Goal: Task Accomplishment & Management: Manage account settings

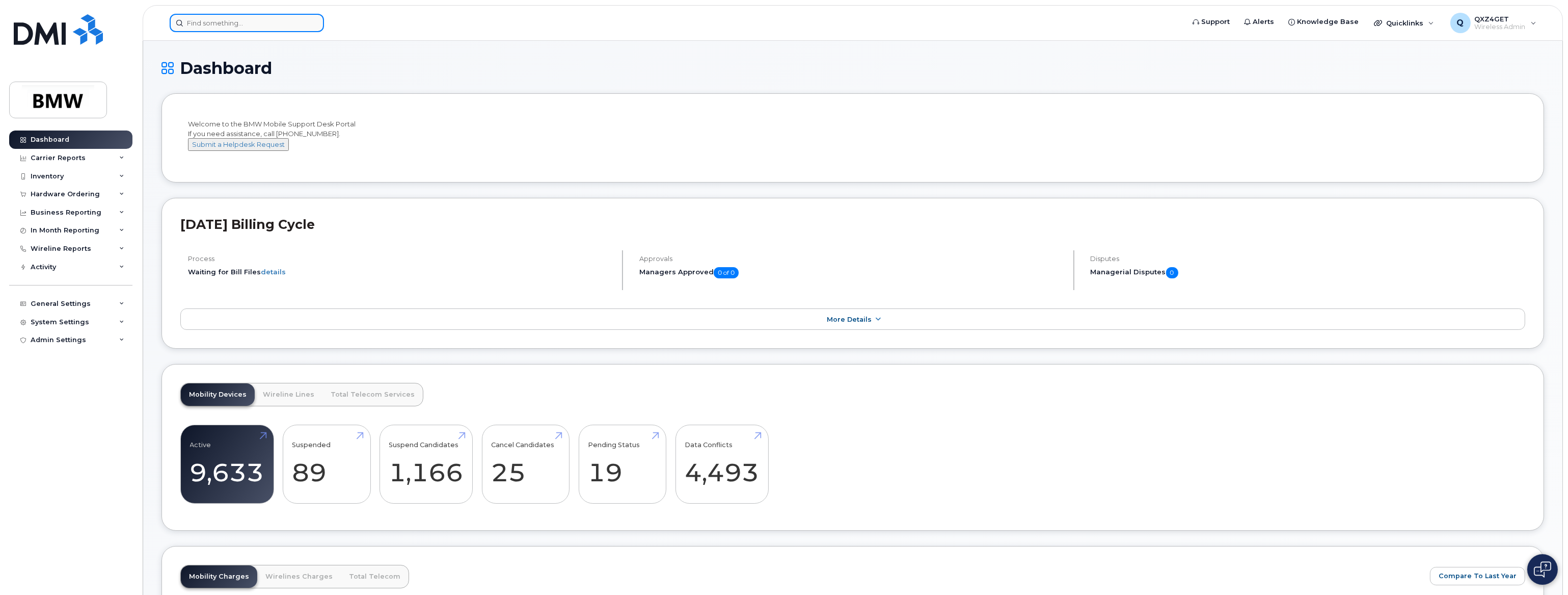
click at [239, 28] on input at bounding box center [247, 23] width 155 height 18
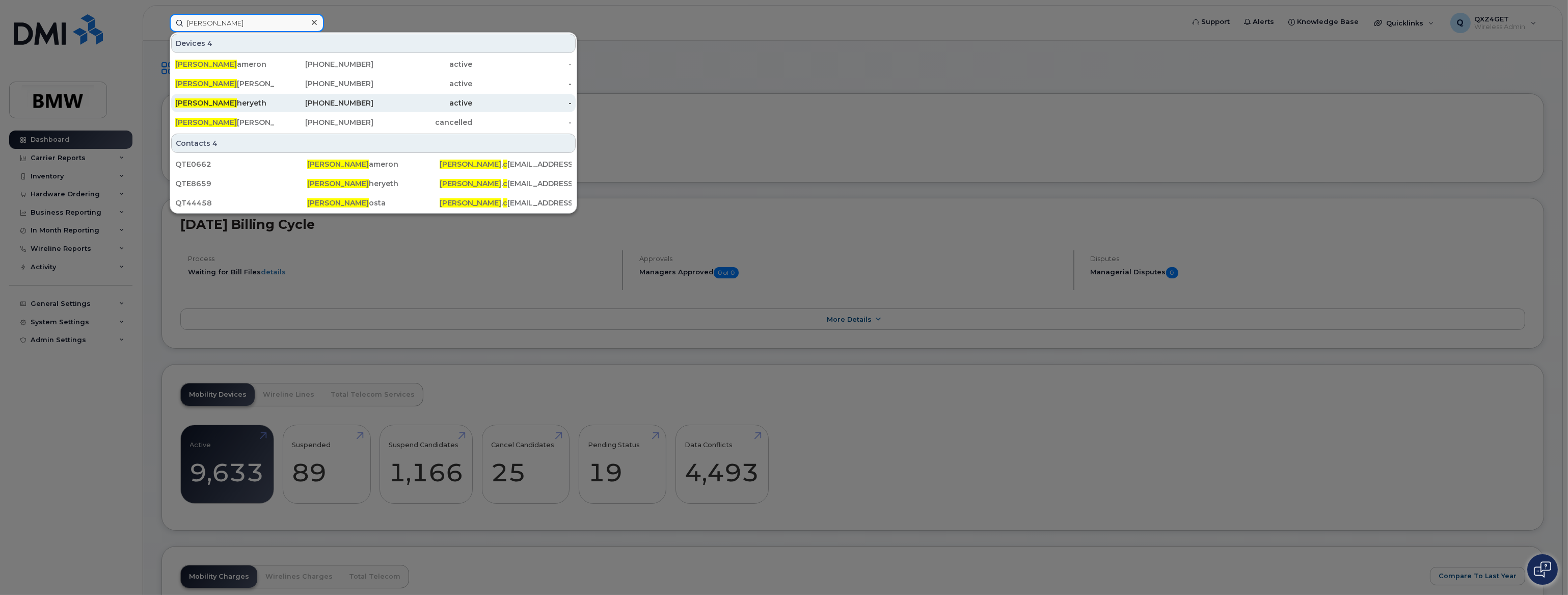
type input "jeffrey C"
click at [208, 102] on div "Jeffrey C heryeth" at bounding box center [225, 103] width 99 height 10
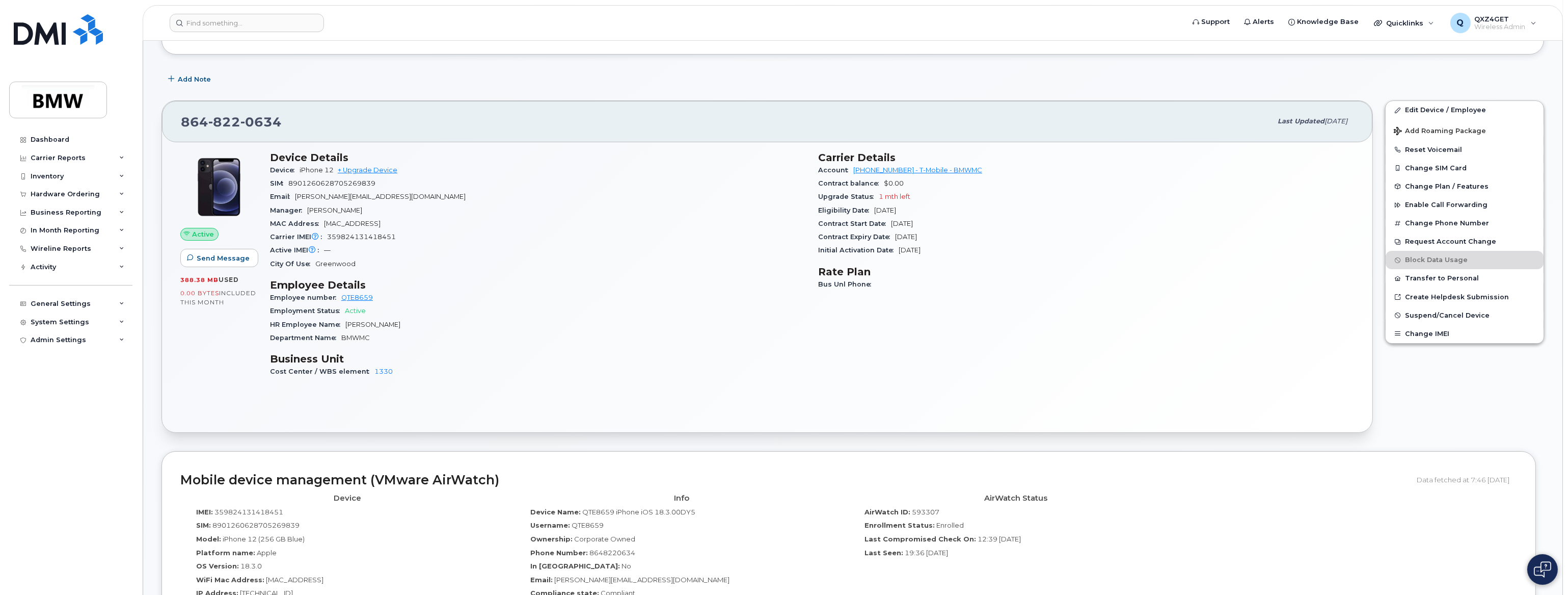
scroll to position [324, 0]
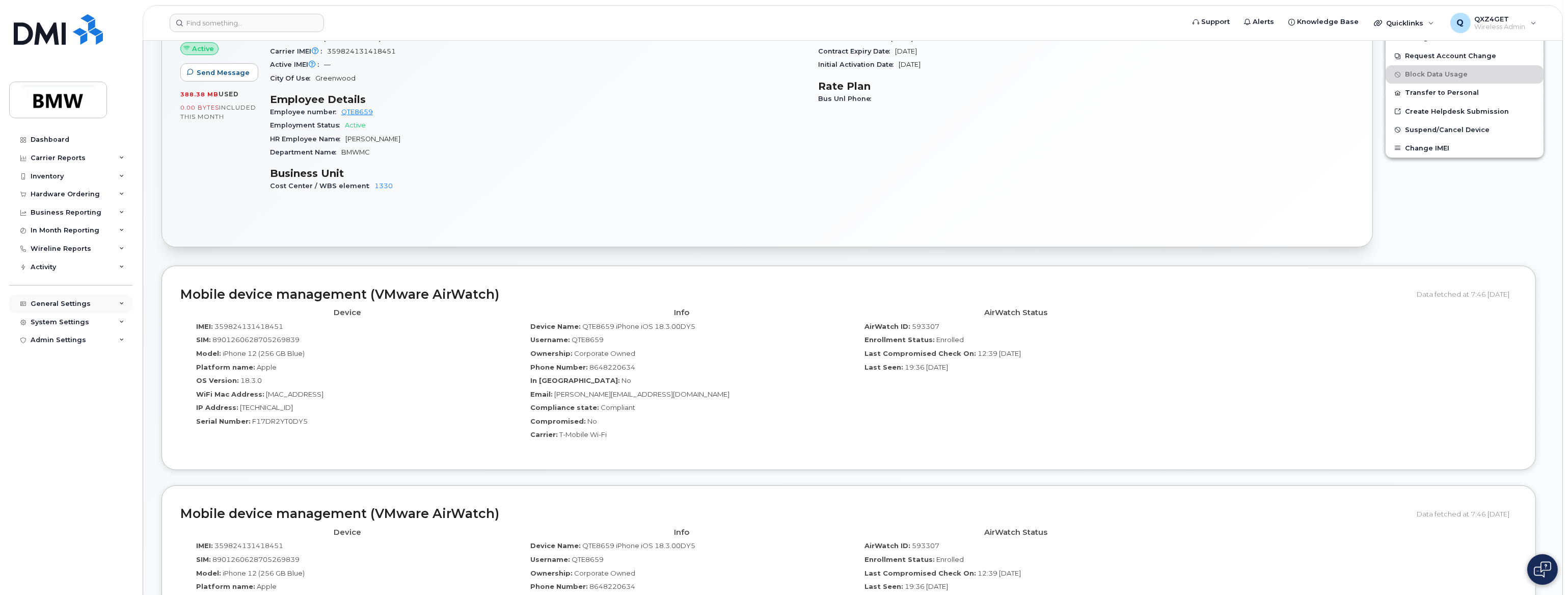
click at [67, 301] on div "General Settings" at bounding box center [60, 303] width 60 height 8
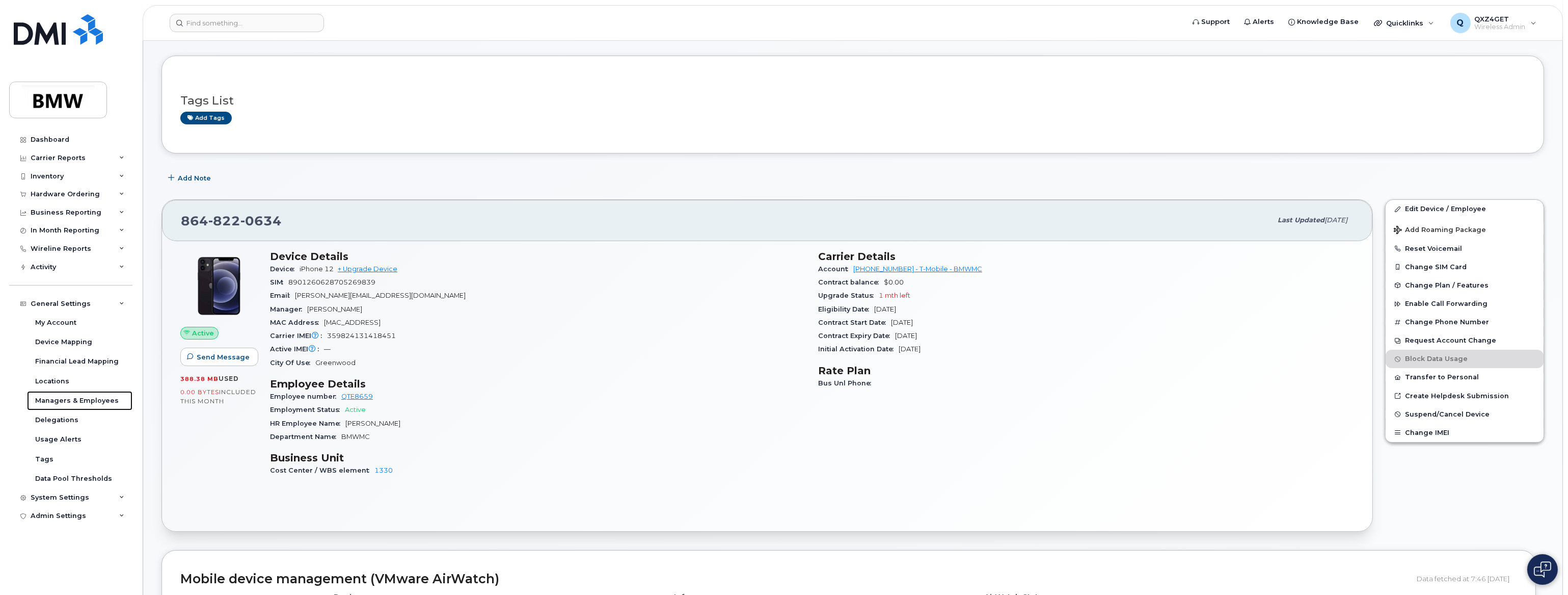
scroll to position [0, 0]
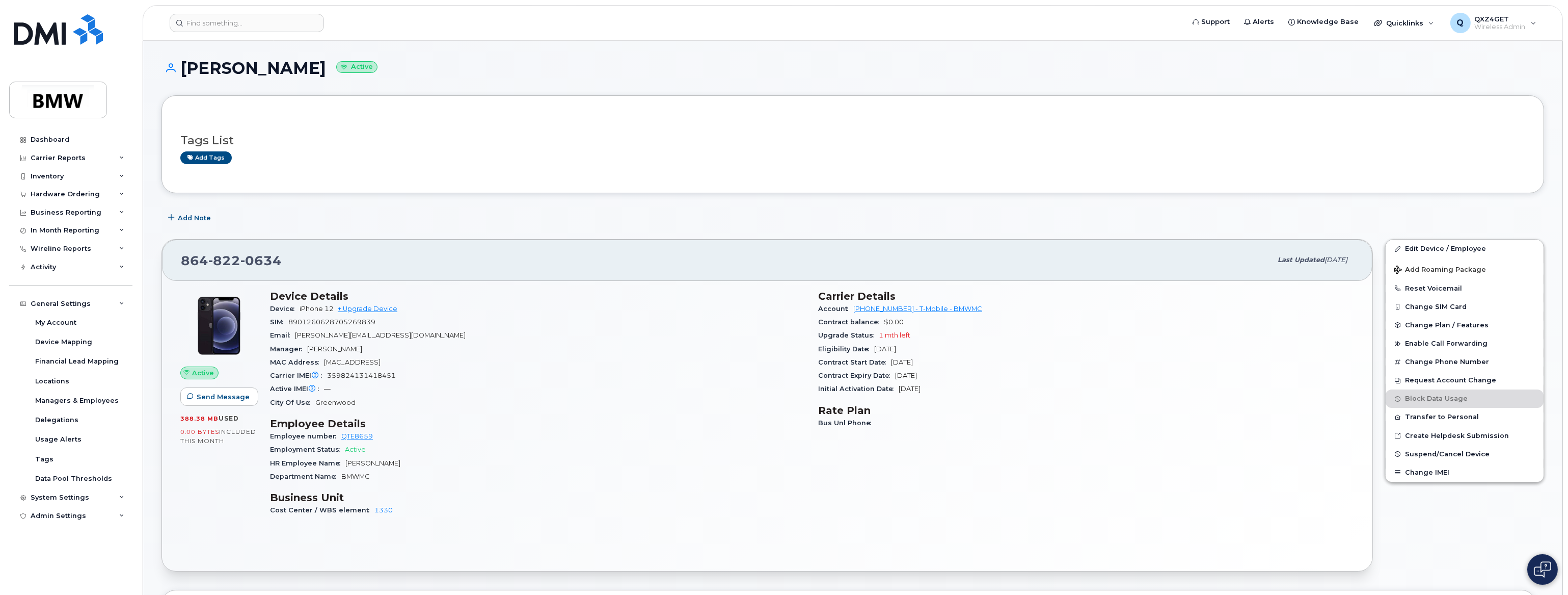
drag, startPoint x: 323, startPoint y: 70, endPoint x: 184, endPoint y: 62, distance: 139.2
click at [184, 62] on h1 "Jeffrey Cheryeth Active" at bounding box center [852, 68] width 1382 height 18
copy h1 "[PERSON_NAME]"
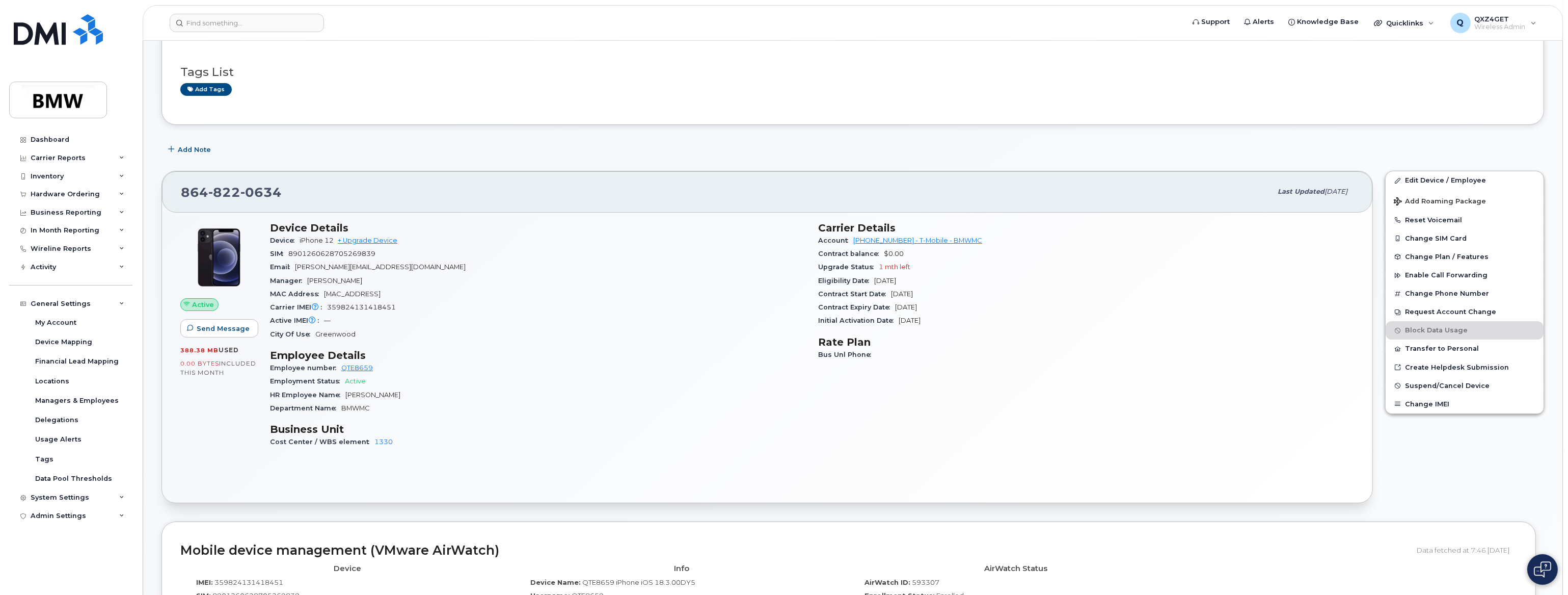
scroll to position [92, 0]
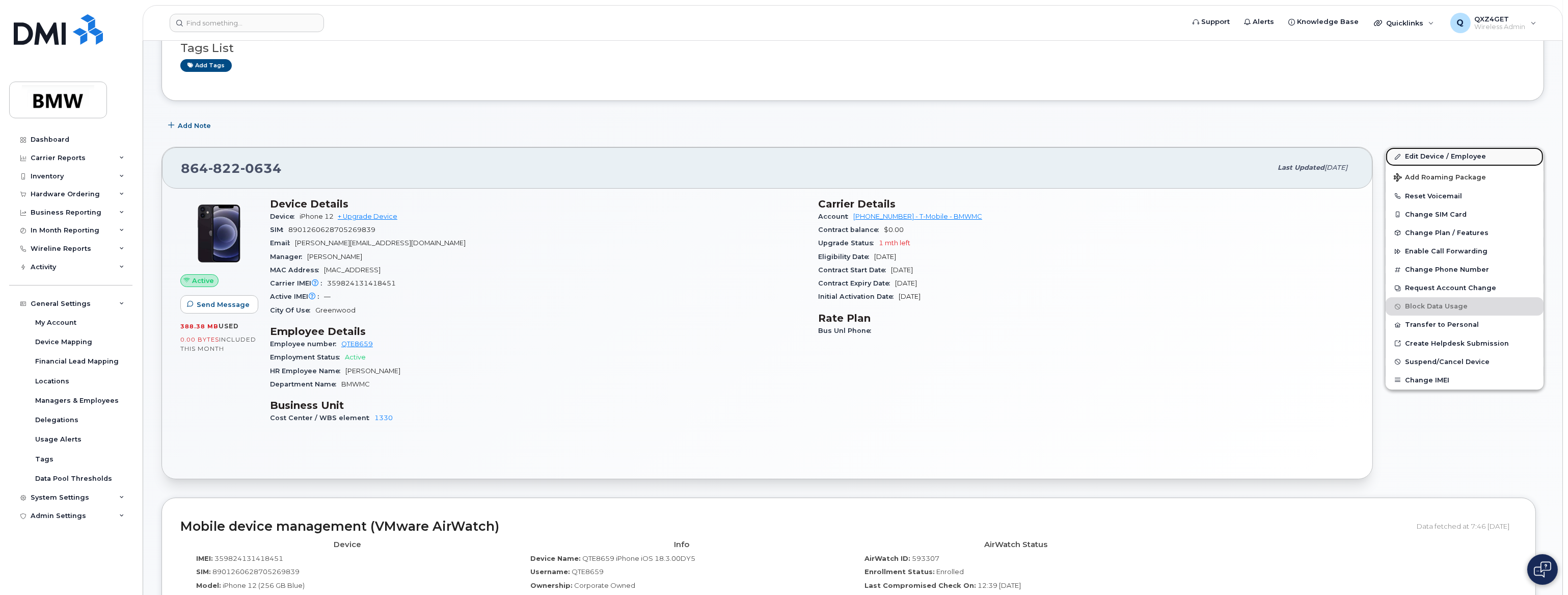
click at [1430, 157] on link "Edit Device / Employee" at bounding box center [1464, 157] width 158 height 18
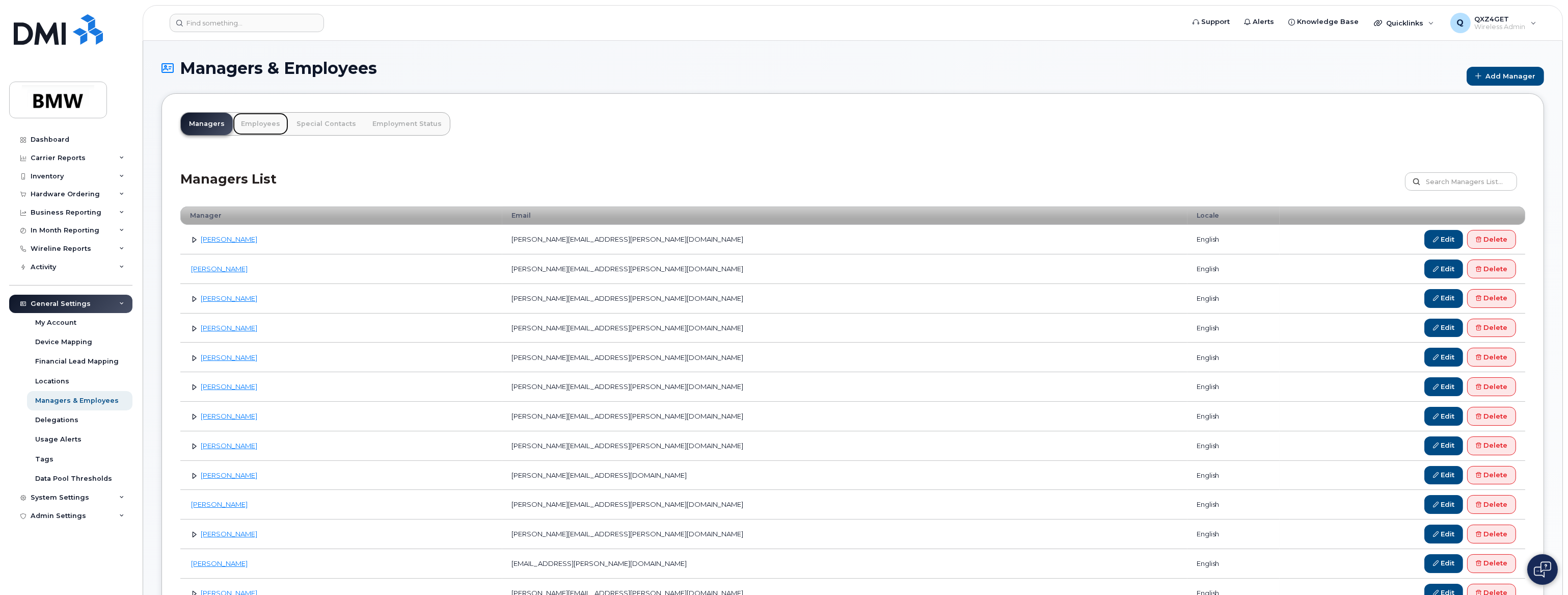
click at [256, 123] on link "Employees" at bounding box center [260, 124] width 55 height 23
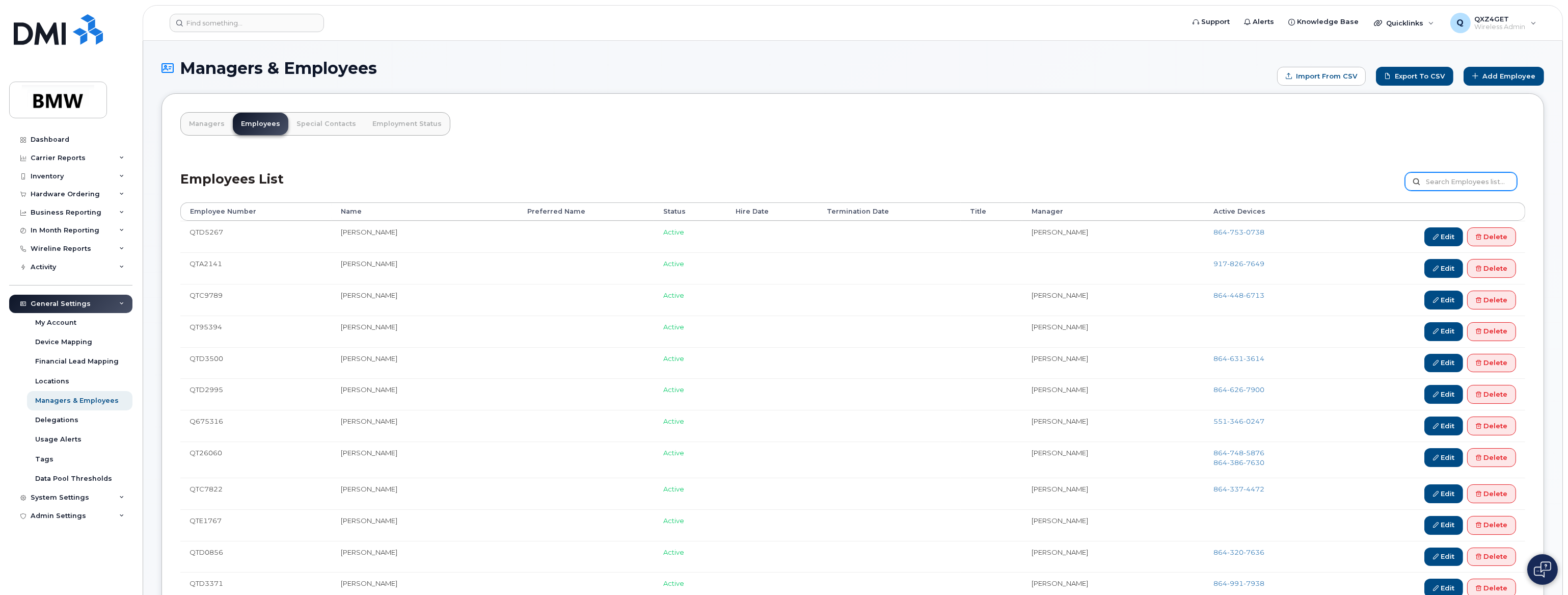
click at [1447, 185] on input "text" at bounding box center [1461, 181] width 112 height 18
paste input "[PERSON_NAME]"
type input "[PERSON_NAME]"
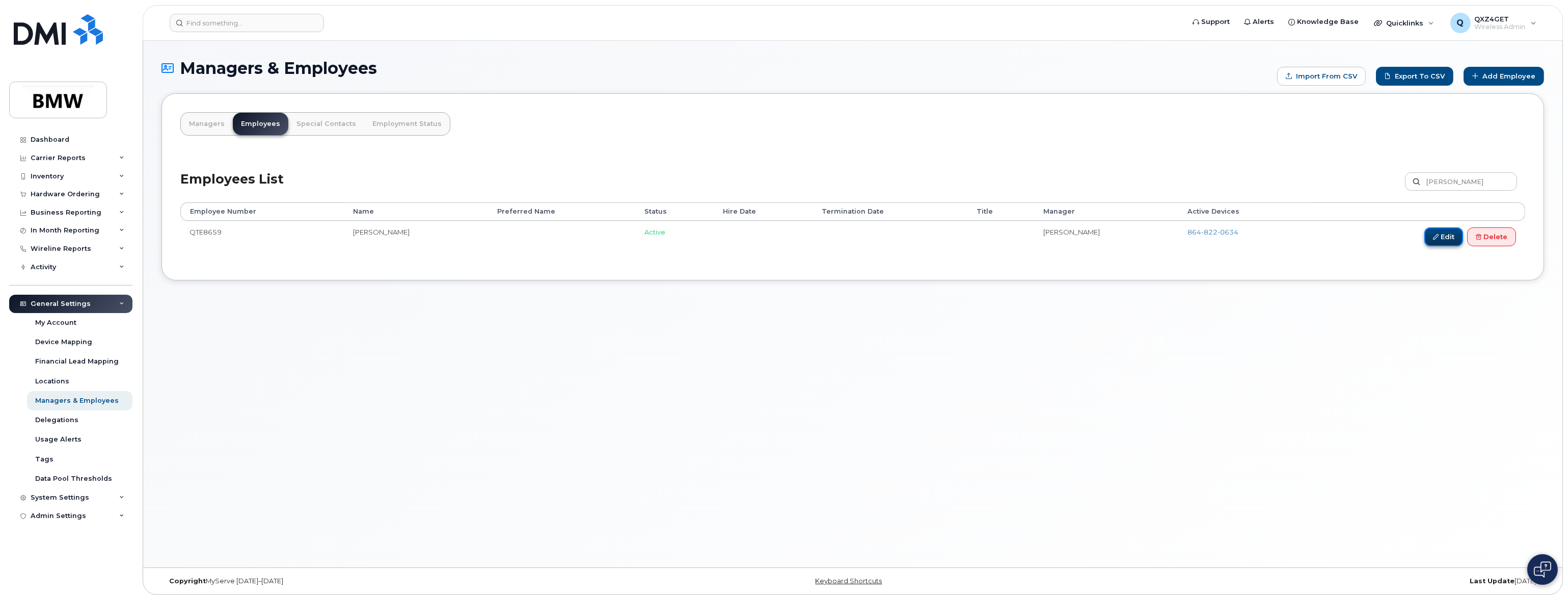
click at [1445, 234] on link "Edit" at bounding box center [1444, 236] width 39 height 19
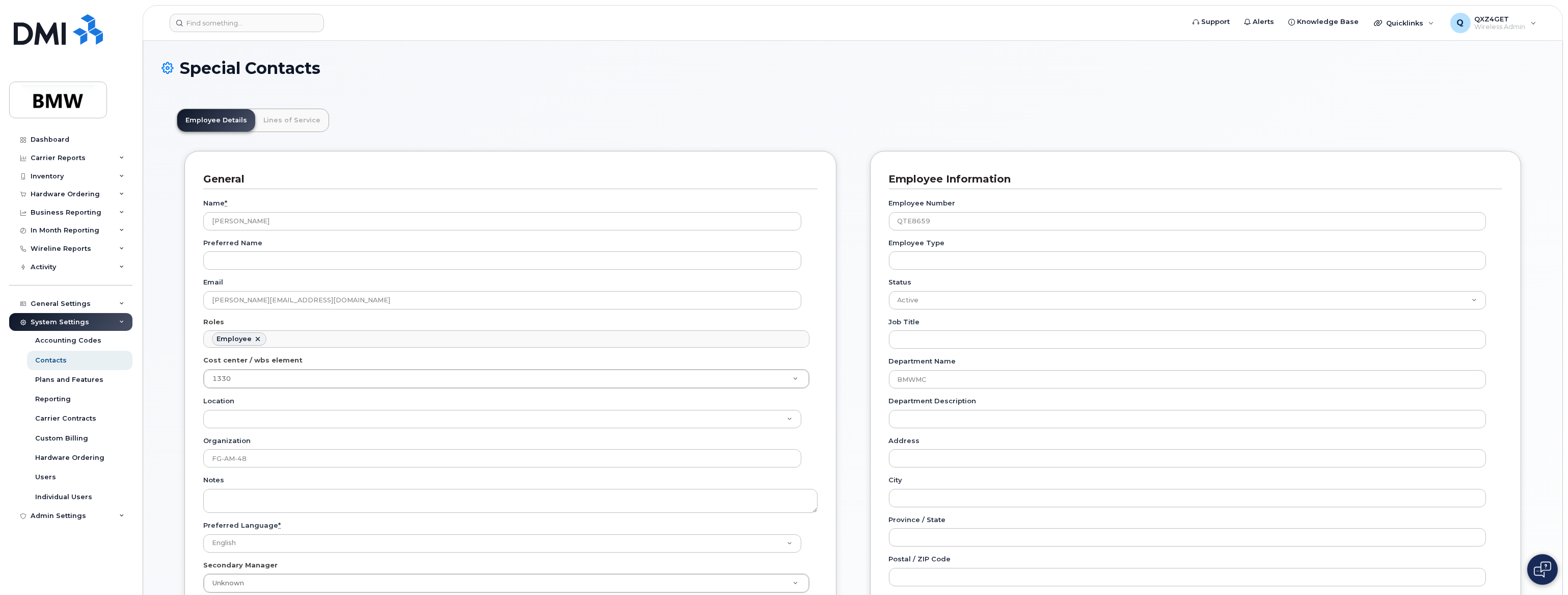
scroll to position [32, 0]
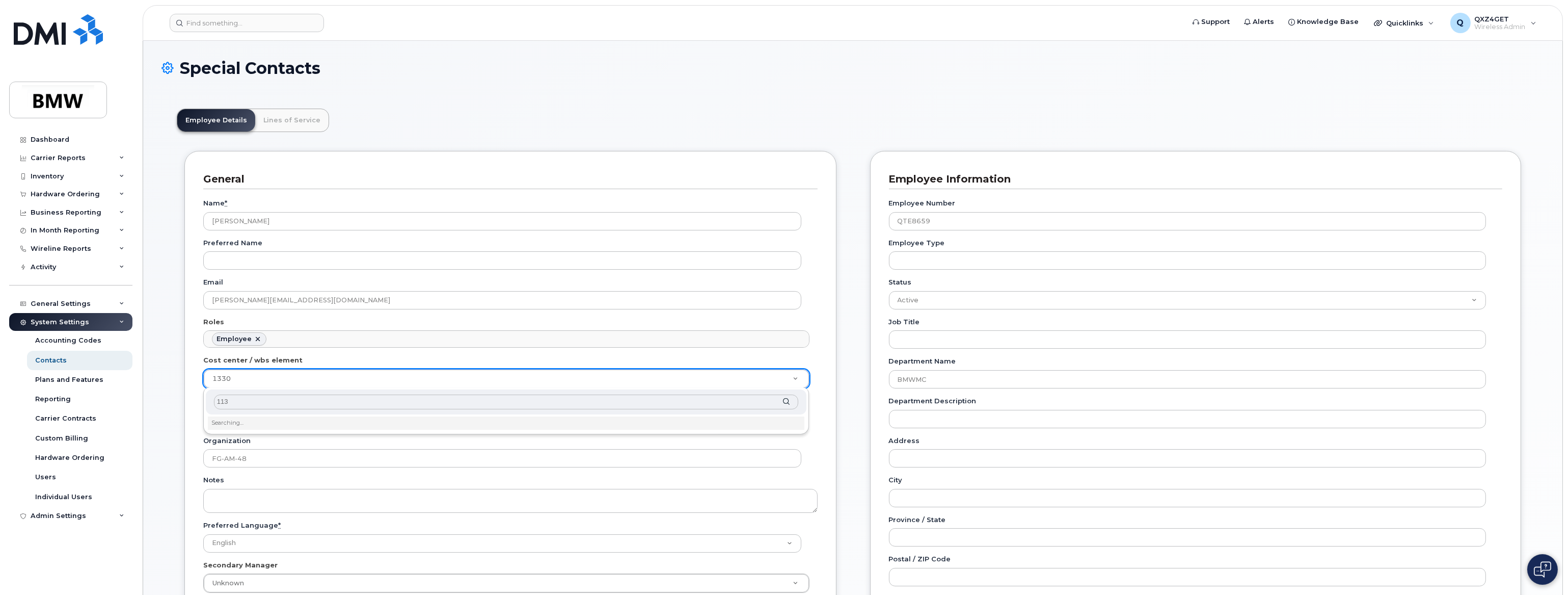
type input "1135"
type input "29751513"
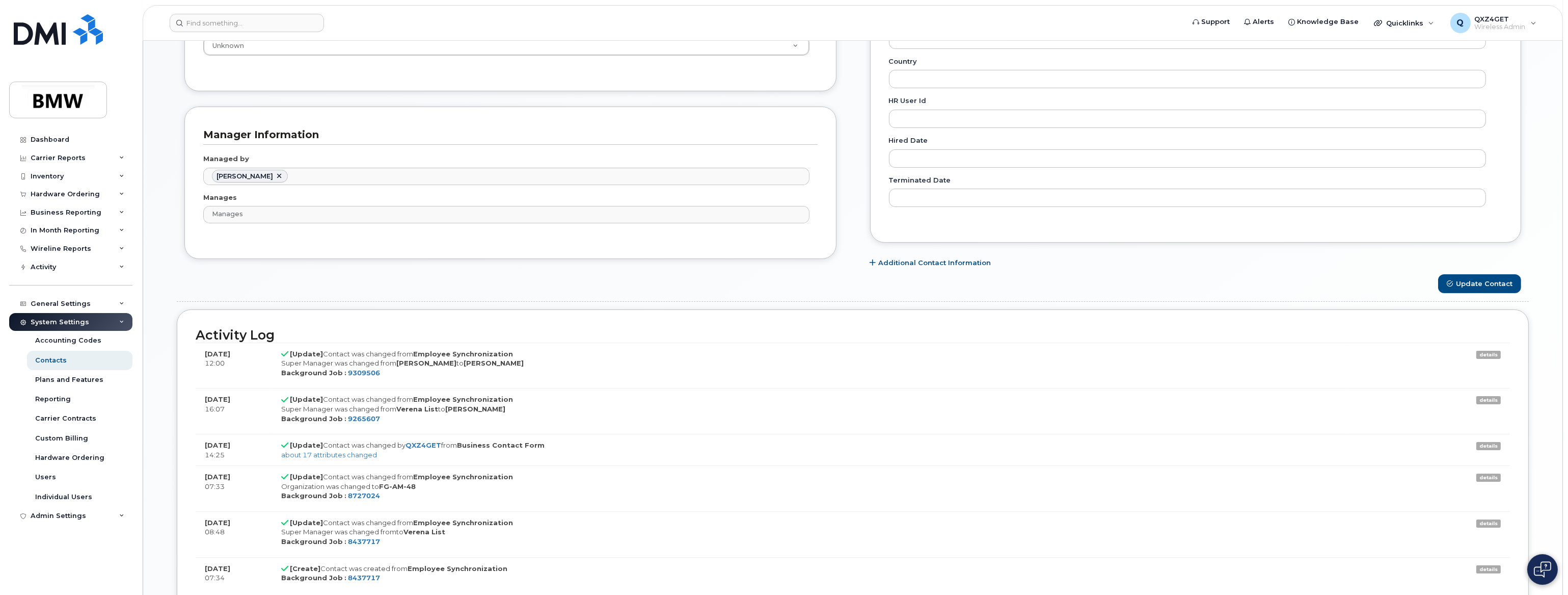
scroll to position [602, 0]
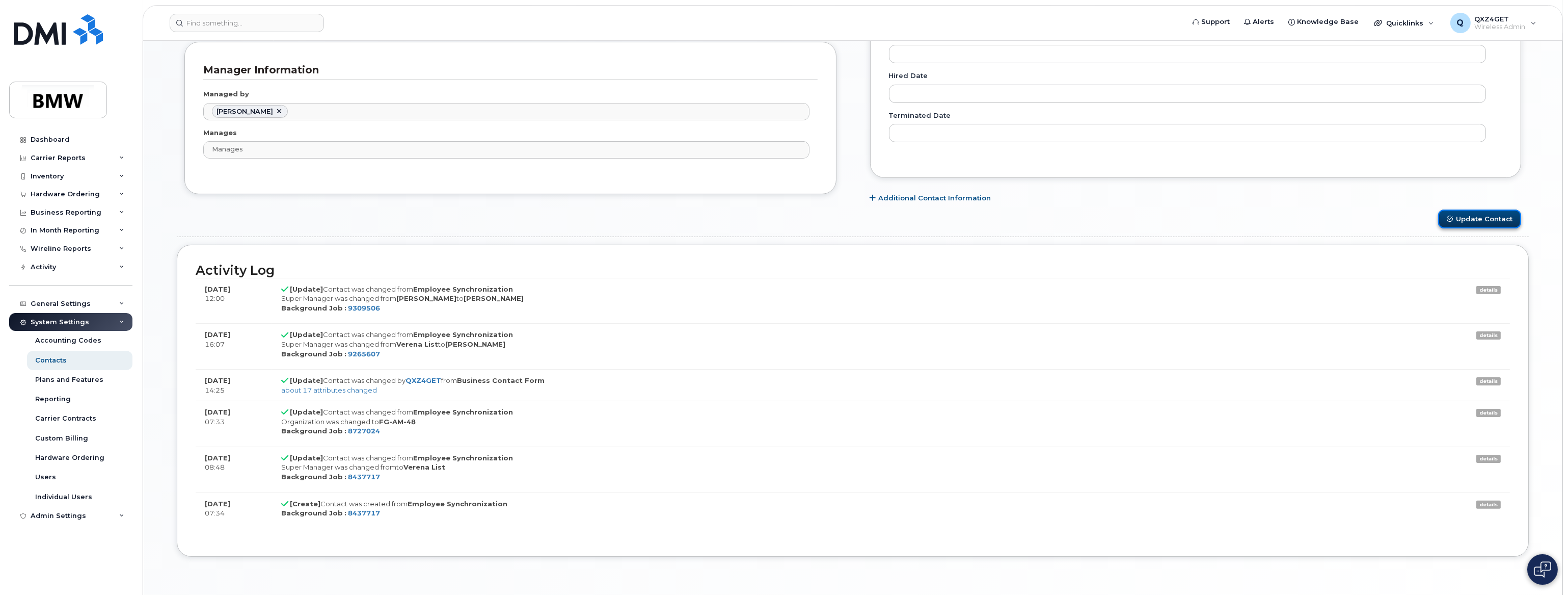
click at [1494, 219] on button "Update Contact" at bounding box center [1480, 219] width 83 height 19
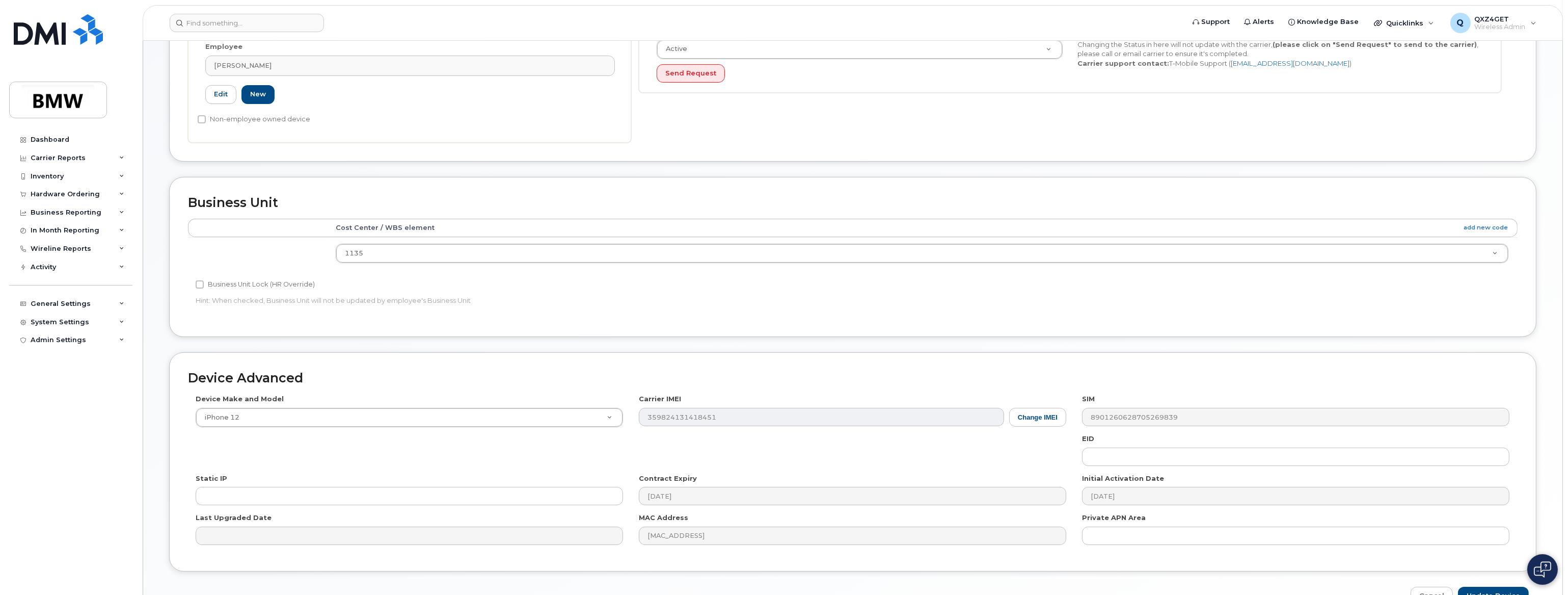
scroll to position [339, 0]
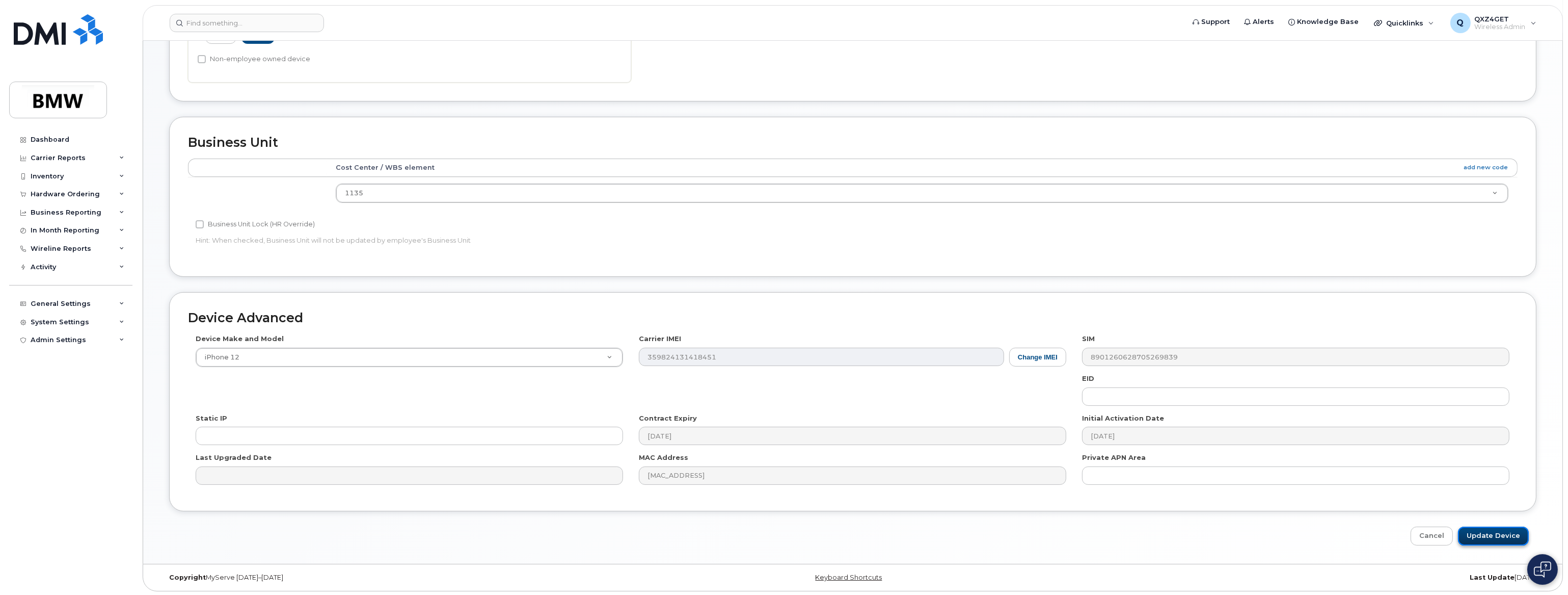
click at [1491, 533] on input "Update Device" at bounding box center [1493, 536] width 71 height 19
type input "Saving..."
